Goal: Find specific page/section: Find specific page/section

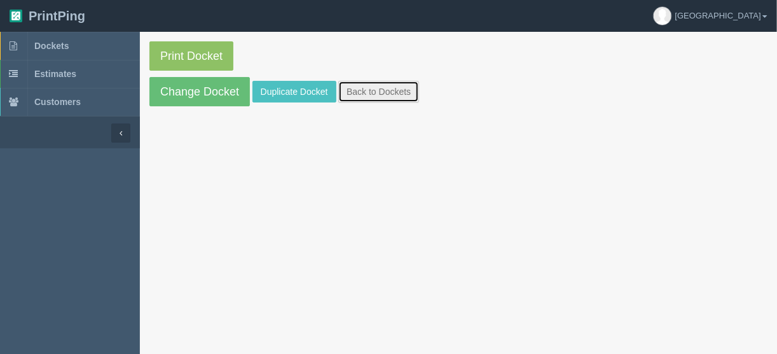
drag, startPoint x: 366, startPoint y: 85, endPoint x: 380, endPoint y: 93, distance: 15.9
click at [366, 85] on link "Back to Dockets" at bounding box center [378, 92] width 81 height 22
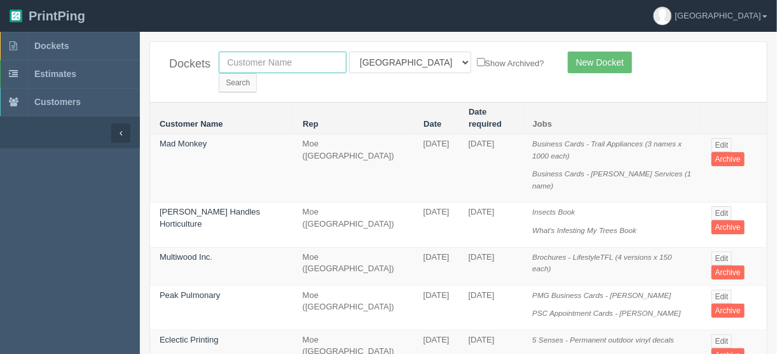
click at [235, 59] on input "text" at bounding box center [283, 63] width 128 height 22
type input "eye"
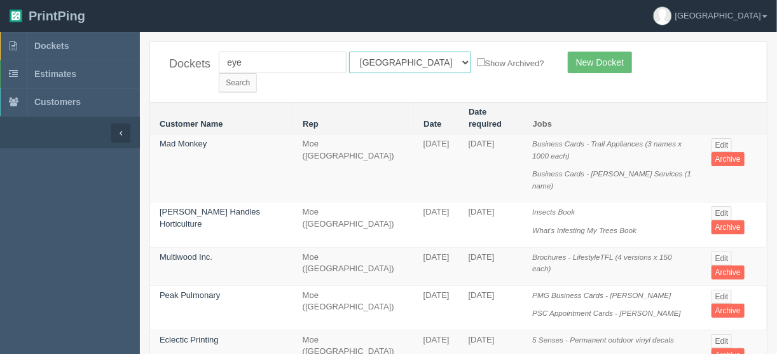
click at [407, 60] on select "All Users Ali Ali Test 1 Aly Amy Ankit Arif Brandon Dan France Greg Jim Mark Ma…" at bounding box center [410, 63] width 122 height 22
select select
click at [349, 52] on select "All Users Ali Ali Test 1 Aly Amy Ankit Arif Brandon Dan France Greg Jim Mark Ma…" at bounding box center [410, 63] width 122 height 22
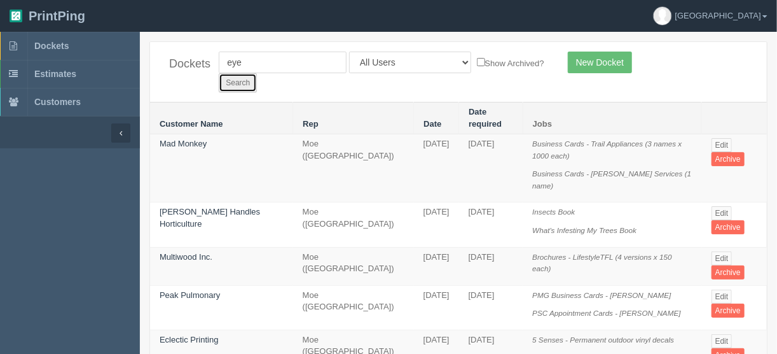
click at [257, 73] on input "Search" at bounding box center [238, 82] width 38 height 19
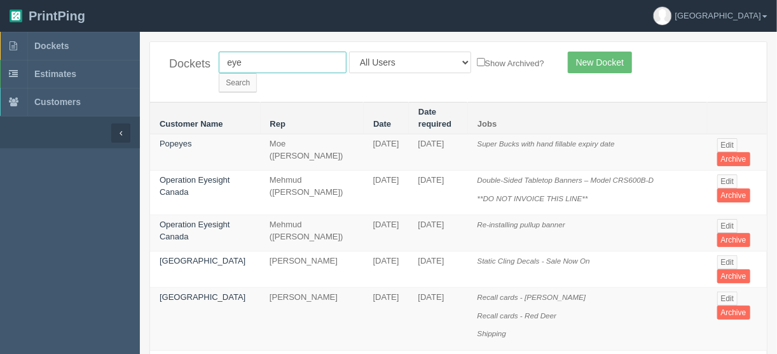
drag, startPoint x: 259, startPoint y: 64, endPoint x: 171, endPoint y: 68, distance: 87.9
click at [174, 67] on div "Dockets eye All Users [PERSON_NAME] Test 1 [PERSON_NAME] [PERSON_NAME] [PERSON_…" at bounding box center [458, 72] width 617 height 60
type input "seema"
click at [257, 73] on input "Search" at bounding box center [238, 82] width 38 height 19
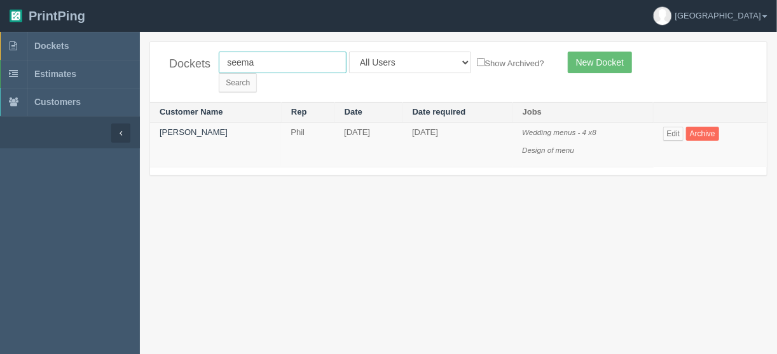
drag, startPoint x: 264, startPoint y: 58, endPoint x: 174, endPoint y: 65, distance: 91.2
click at [174, 64] on div "Dockets seema All Users Ali Ali Test 1 Aly Amy Ankit Arif Brandon Dan France Gr…" at bounding box center [458, 72] width 617 height 60
type input "ghoul"
click at [257, 73] on input "Search" at bounding box center [238, 82] width 38 height 19
